Goal: Find specific page/section: Find specific page/section

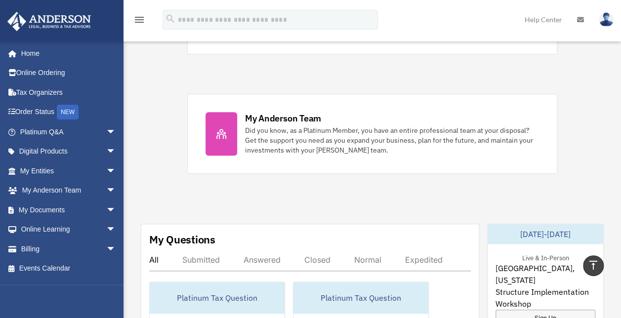
scroll to position [395, 0]
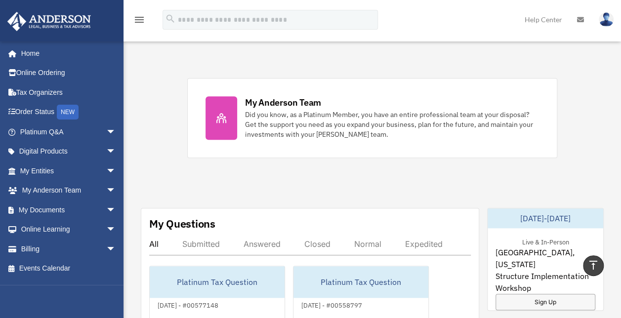
click at [236, 120] on div at bounding box center [222, 117] width 32 height 43
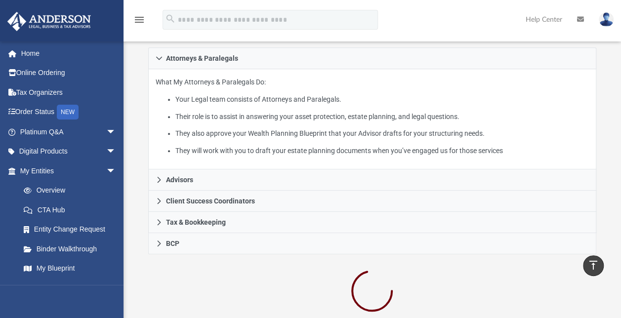
scroll to position [184, 0]
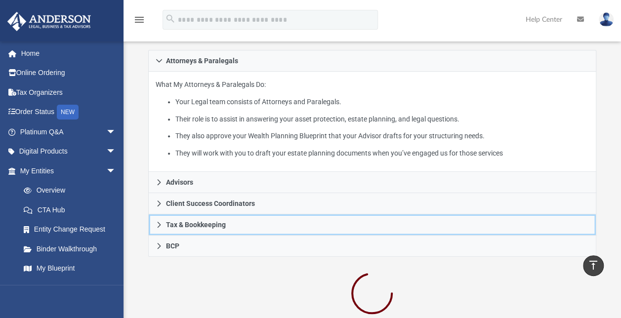
click at [161, 226] on icon at bounding box center [159, 224] width 7 height 7
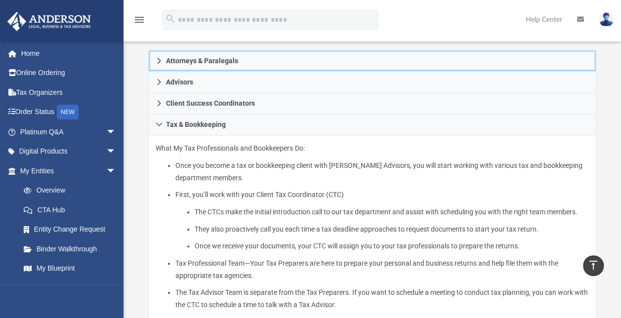
click at [160, 61] on icon at bounding box center [159, 60] width 7 height 7
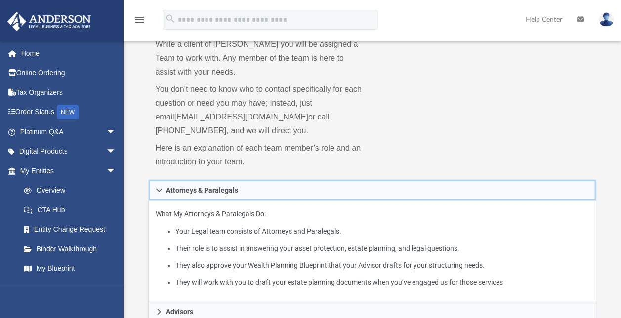
scroll to position [0, 0]
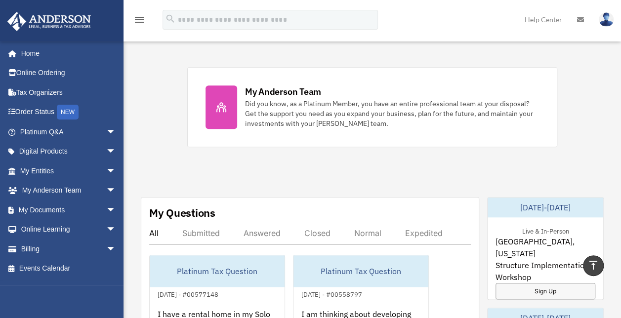
scroll to position [408, 0]
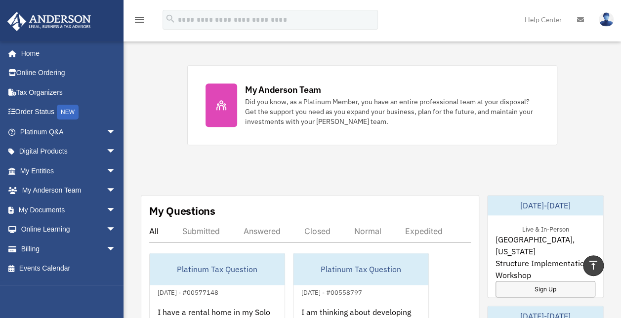
click at [314, 106] on div "Did you know, as a Platinum Member, you have an entire professional team at you…" at bounding box center [392, 112] width 295 height 30
